Goal: Register for event/course

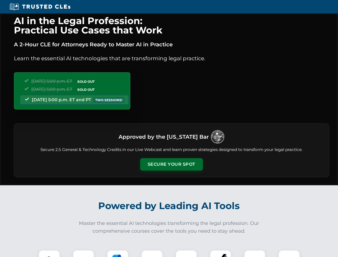
click at [171, 164] on button "Secure Your Spot" at bounding box center [171, 164] width 63 height 12
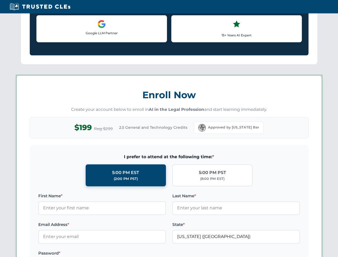
click at [84, 254] on label "Password *" at bounding box center [102, 253] width 128 height 6
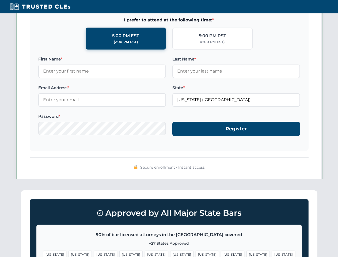
click at [196, 254] on span "[US_STATE]" at bounding box center [207, 255] width 23 height 8
click at [247, 254] on span "[US_STATE]" at bounding box center [258, 255] width 23 height 8
